Goal: Task Accomplishment & Management: Manage account settings

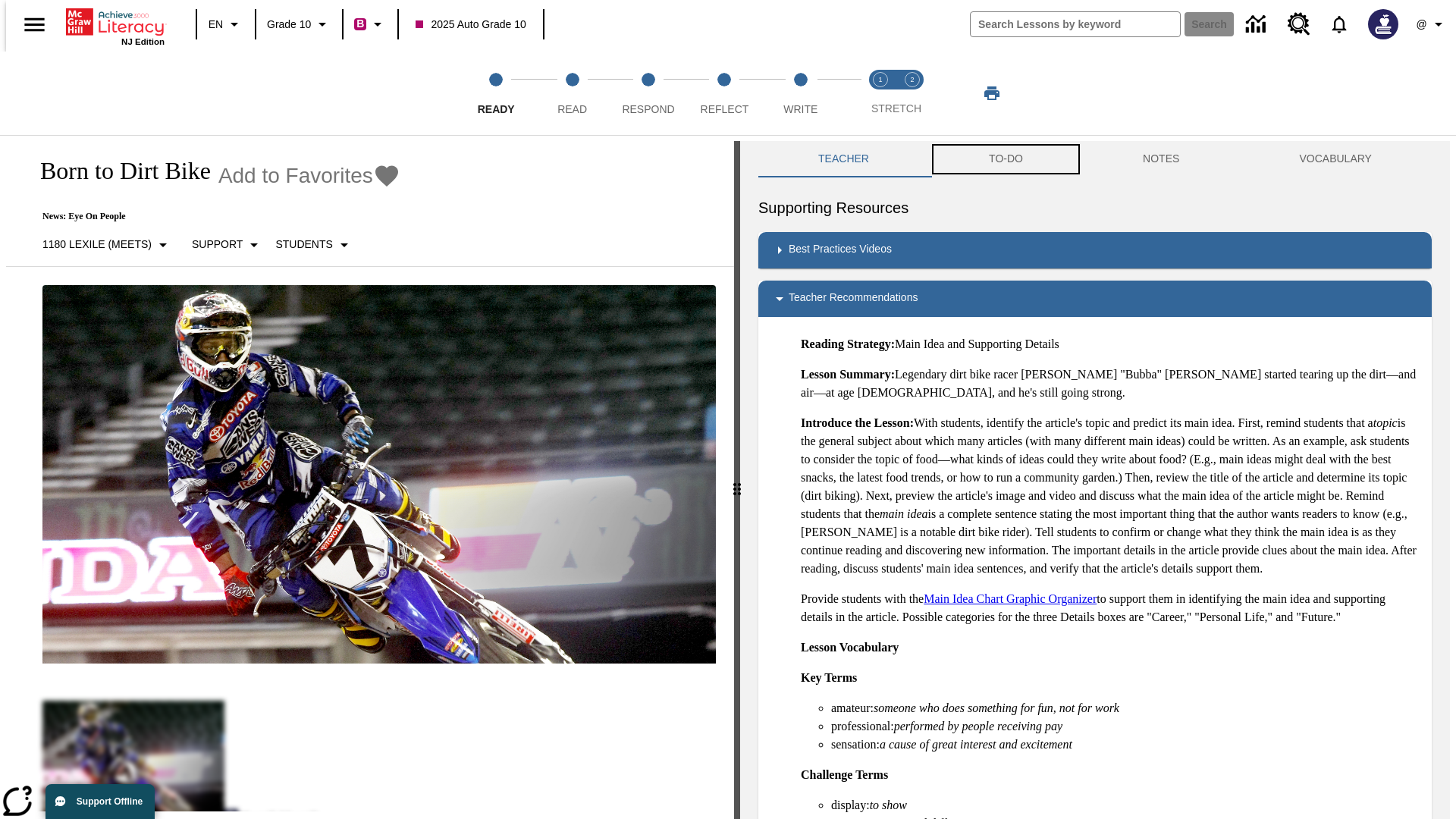
click at [1004, 159] on button "TO-DO" at bounding box center [1005, 160] width 154 height 37
